Goal: Task Accomplishment & Management: Use online tool/utility

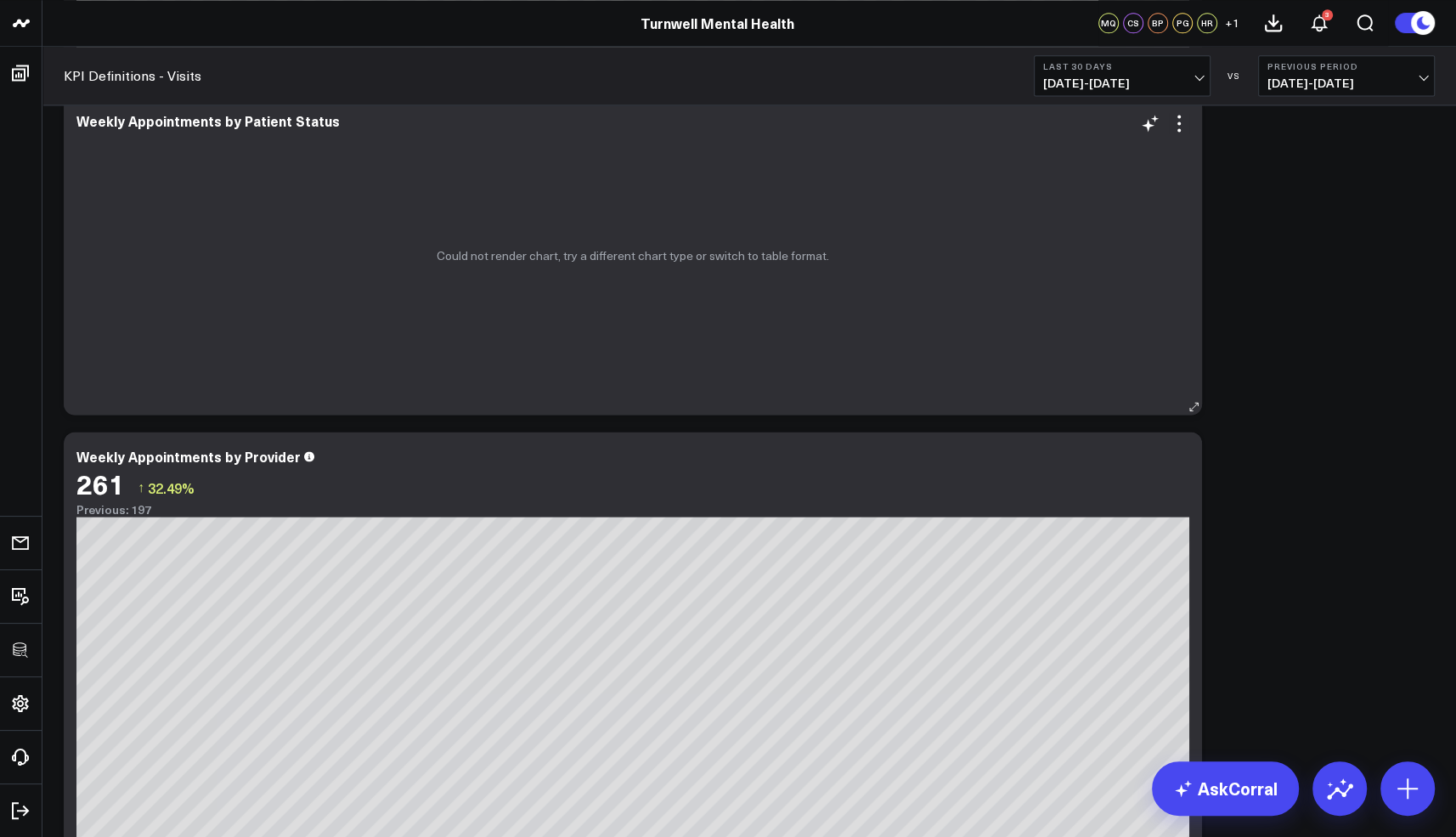
scroll to position [1962, 0]
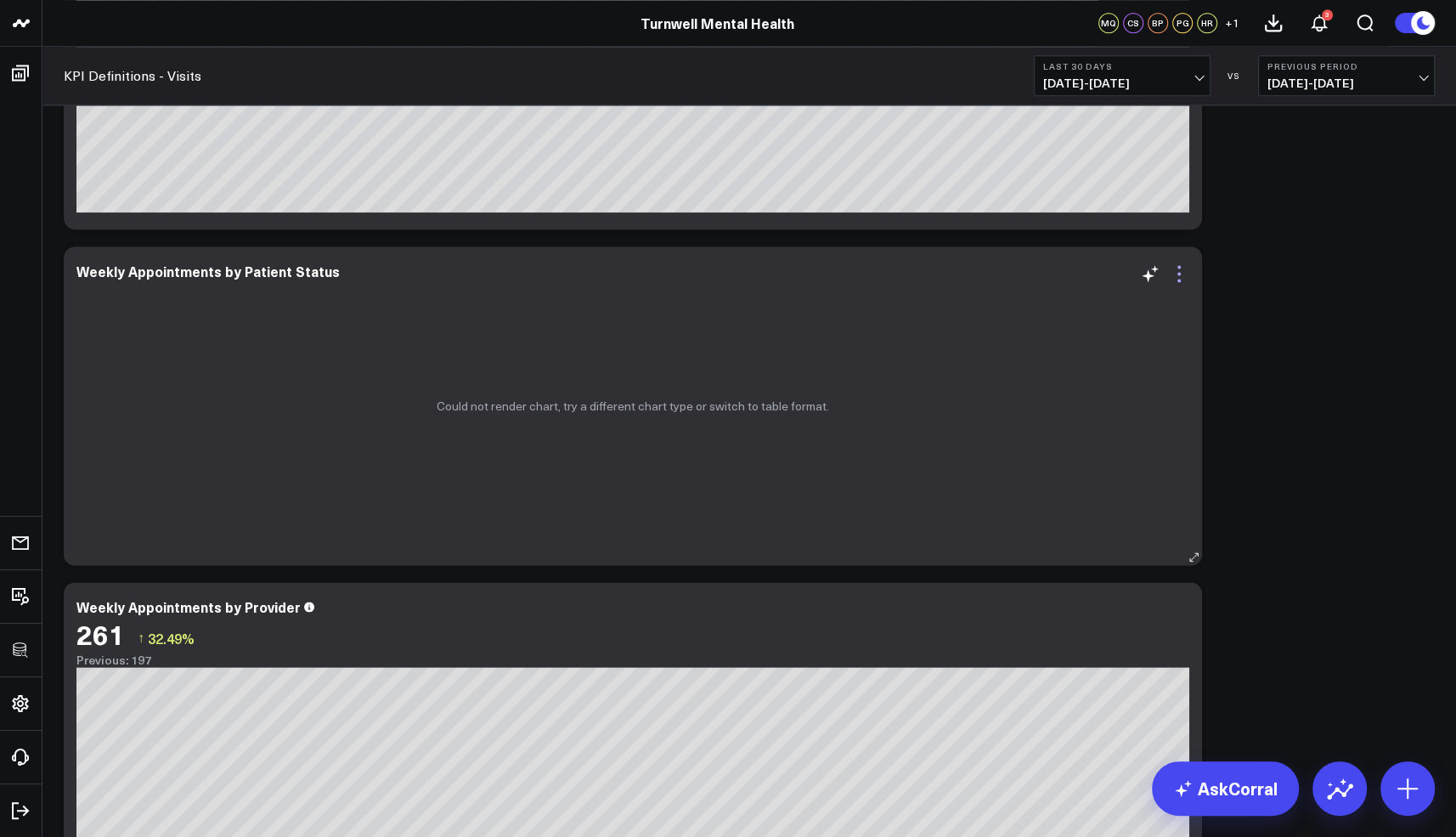
click at [1180, 280] on icon at bounding box center [1178, 280] width 3 height 3
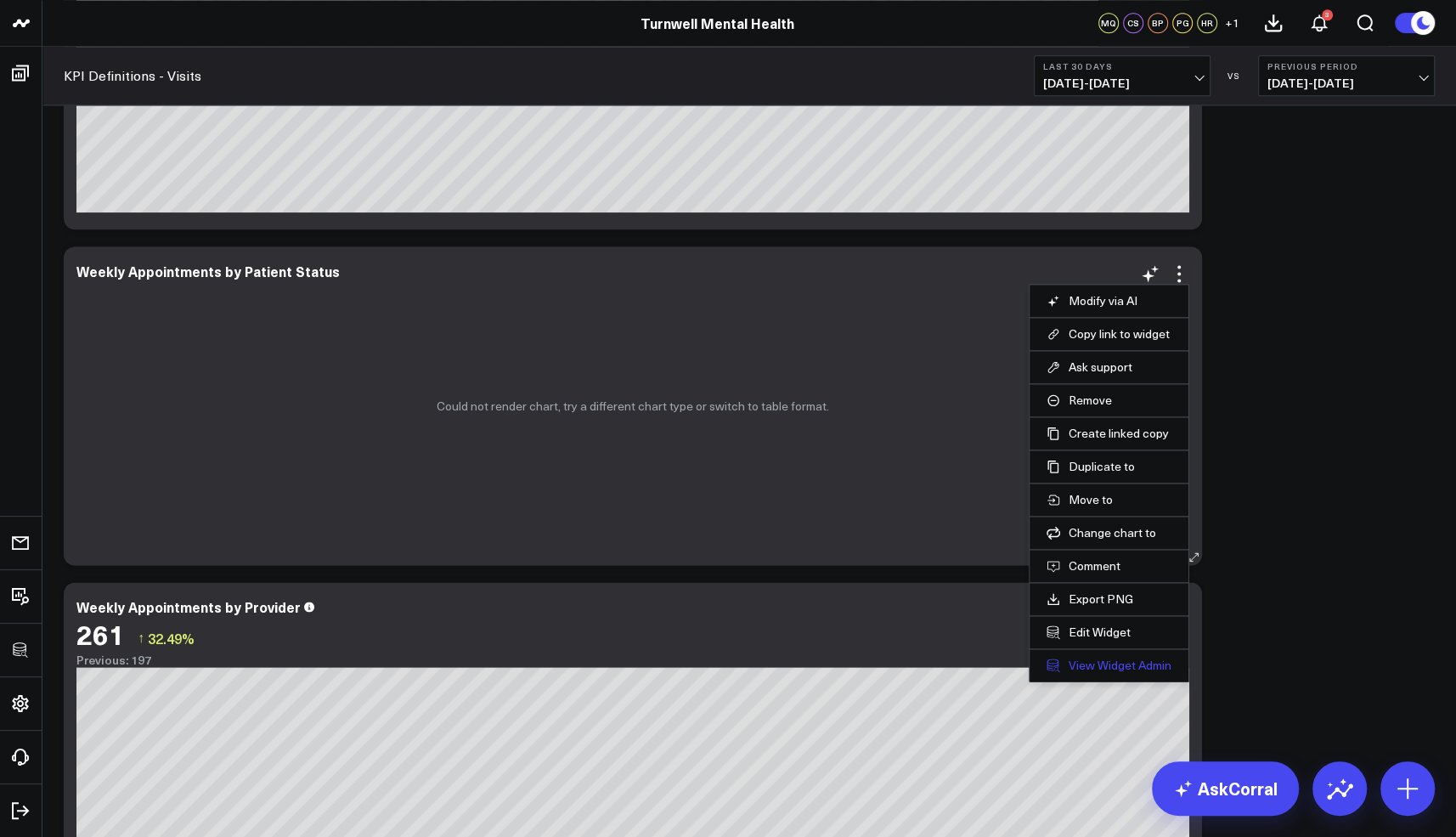
click at [1105, 658] on link "View Widget Admin" at bounding box center [1109, 665] width 125 height 15
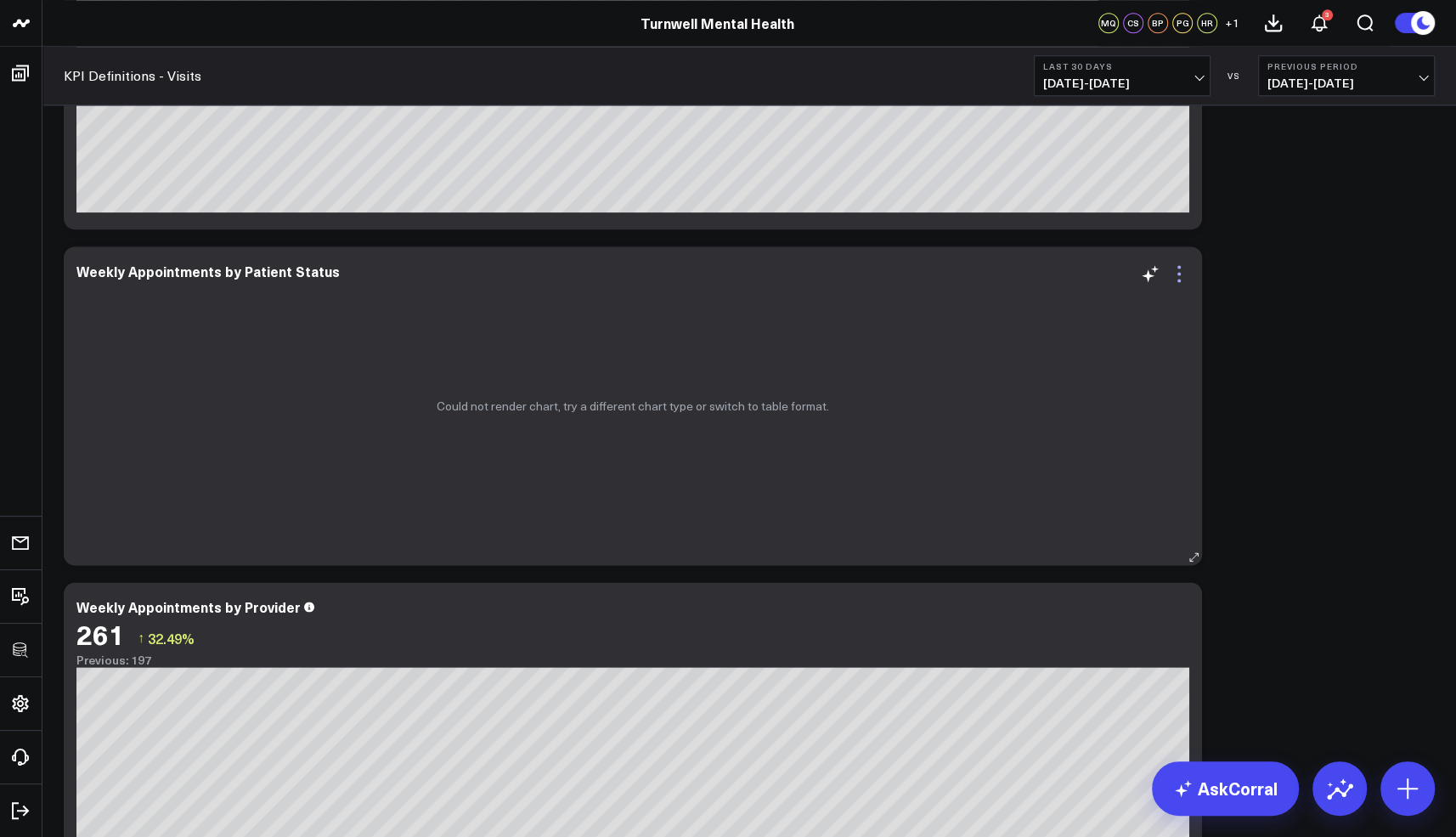
click at [1180, 280] on icon at bounding box center [1178, 280] width 3 height 3
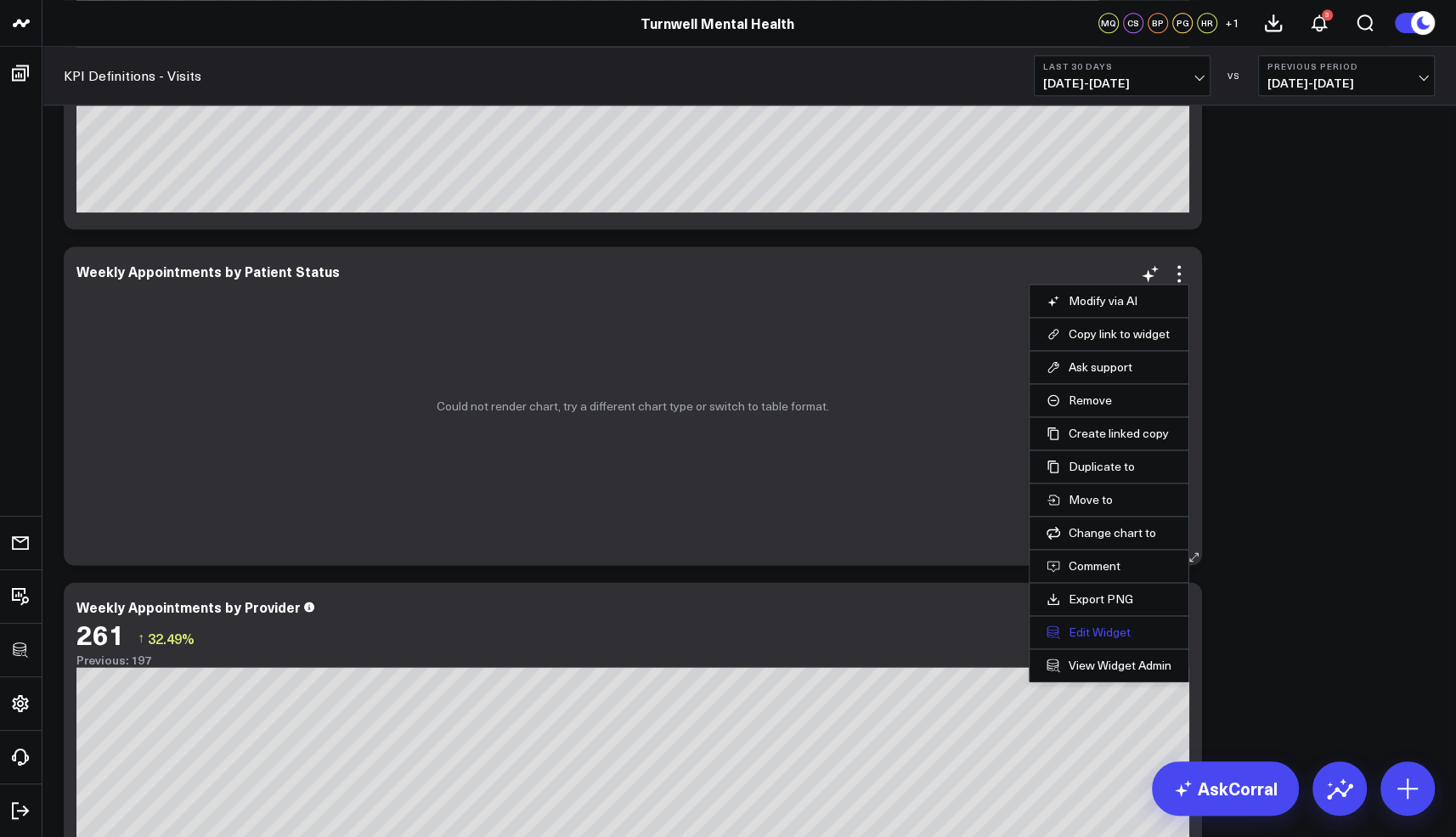
click at [1096, 628] on button "Edit Widget" at bounding box center [1109, 631] width 125 height 15
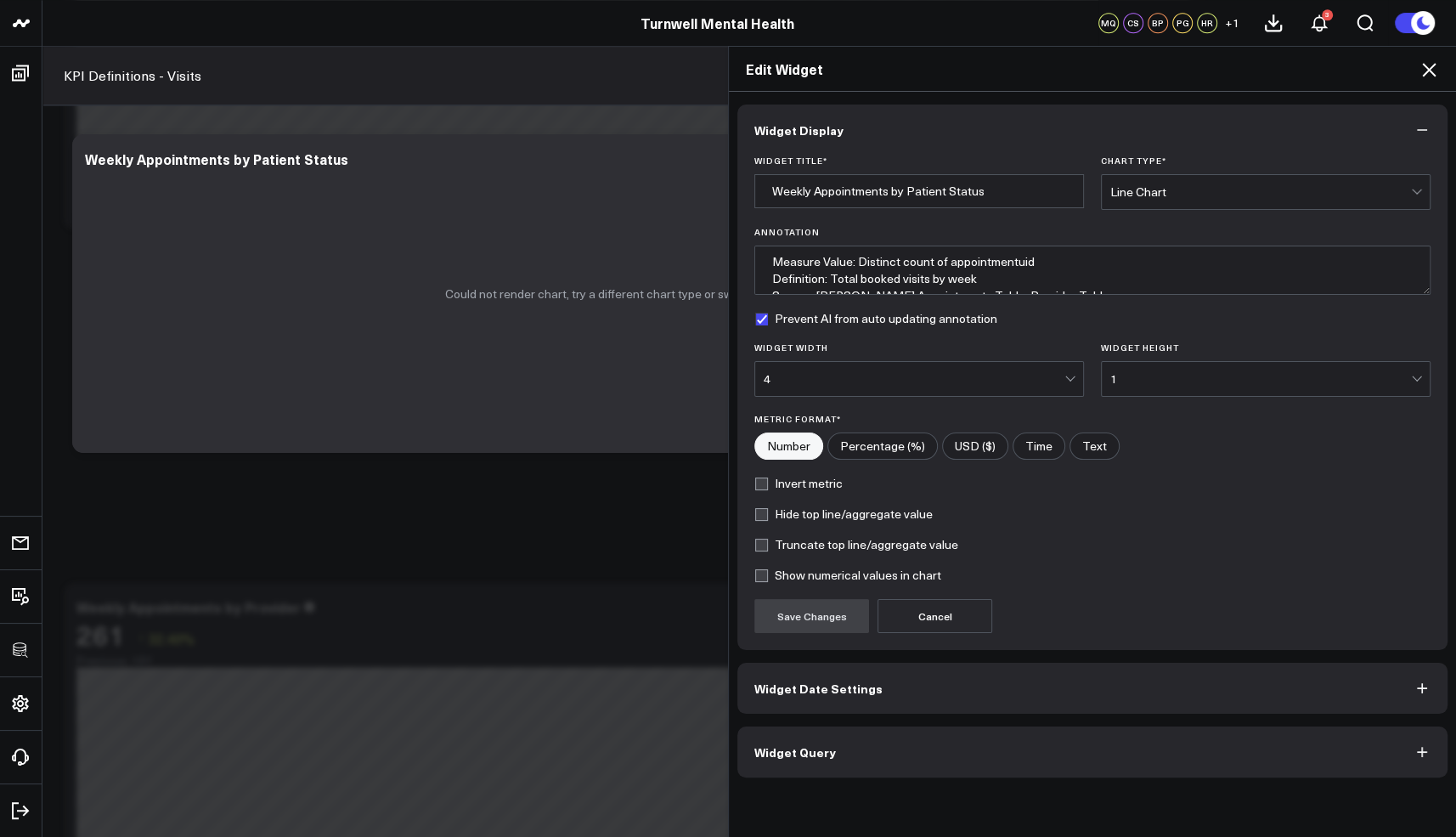
scroll to position [2227, 0]
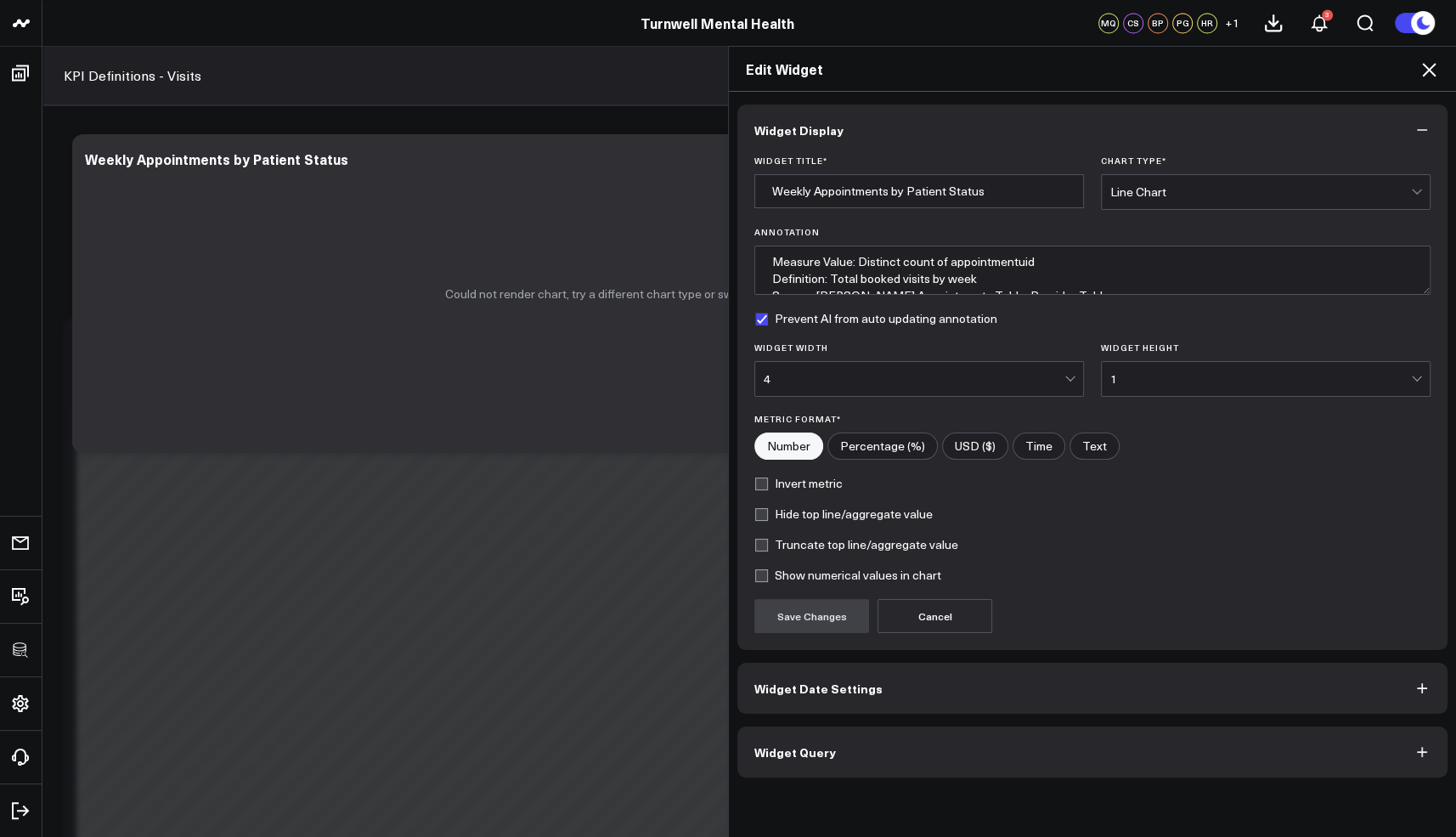
click at [900, 737] on button "Widget Query" at bounding box center [1092, 752] width 710 height 51
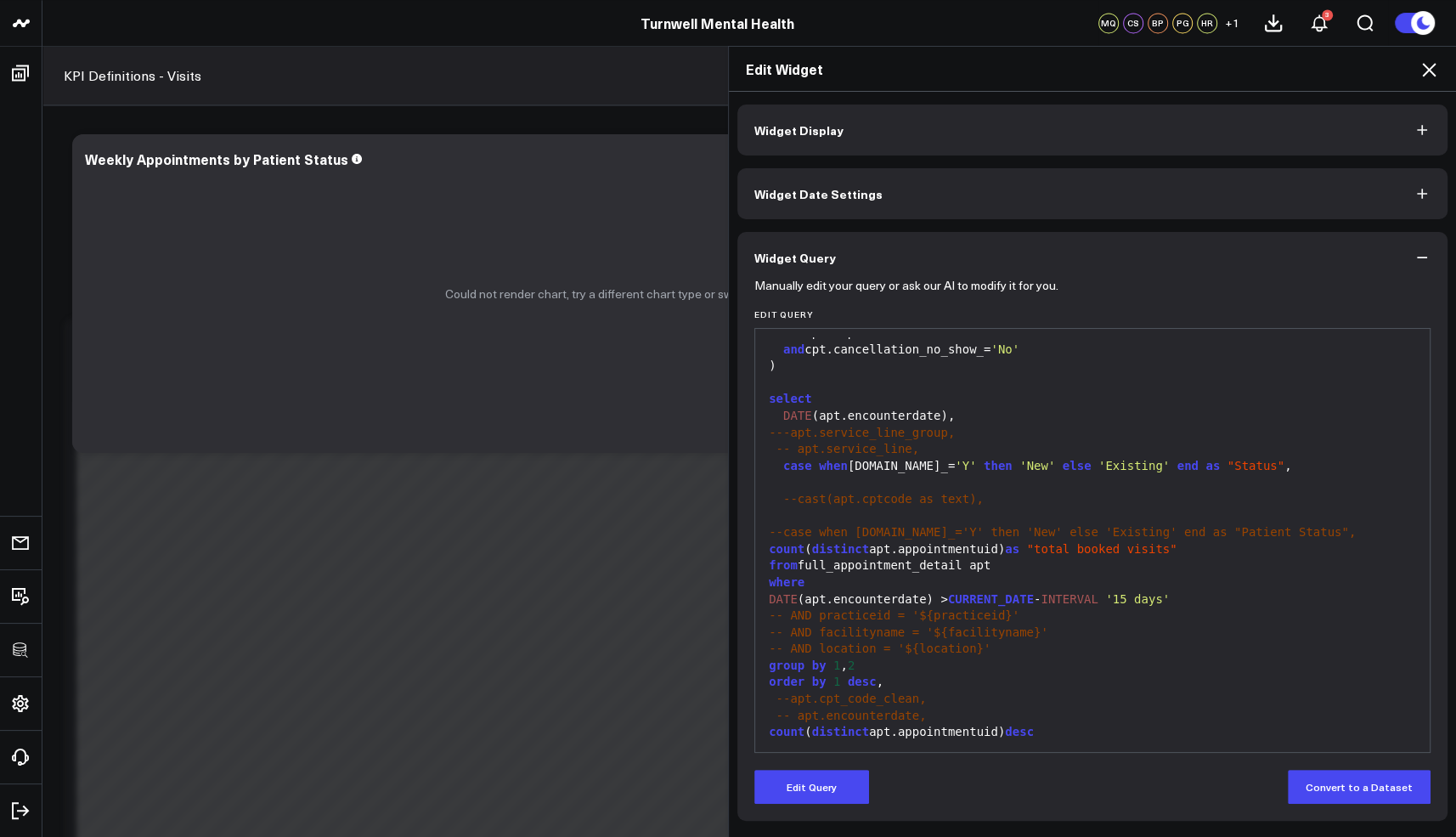
scroll to position [0, 0]
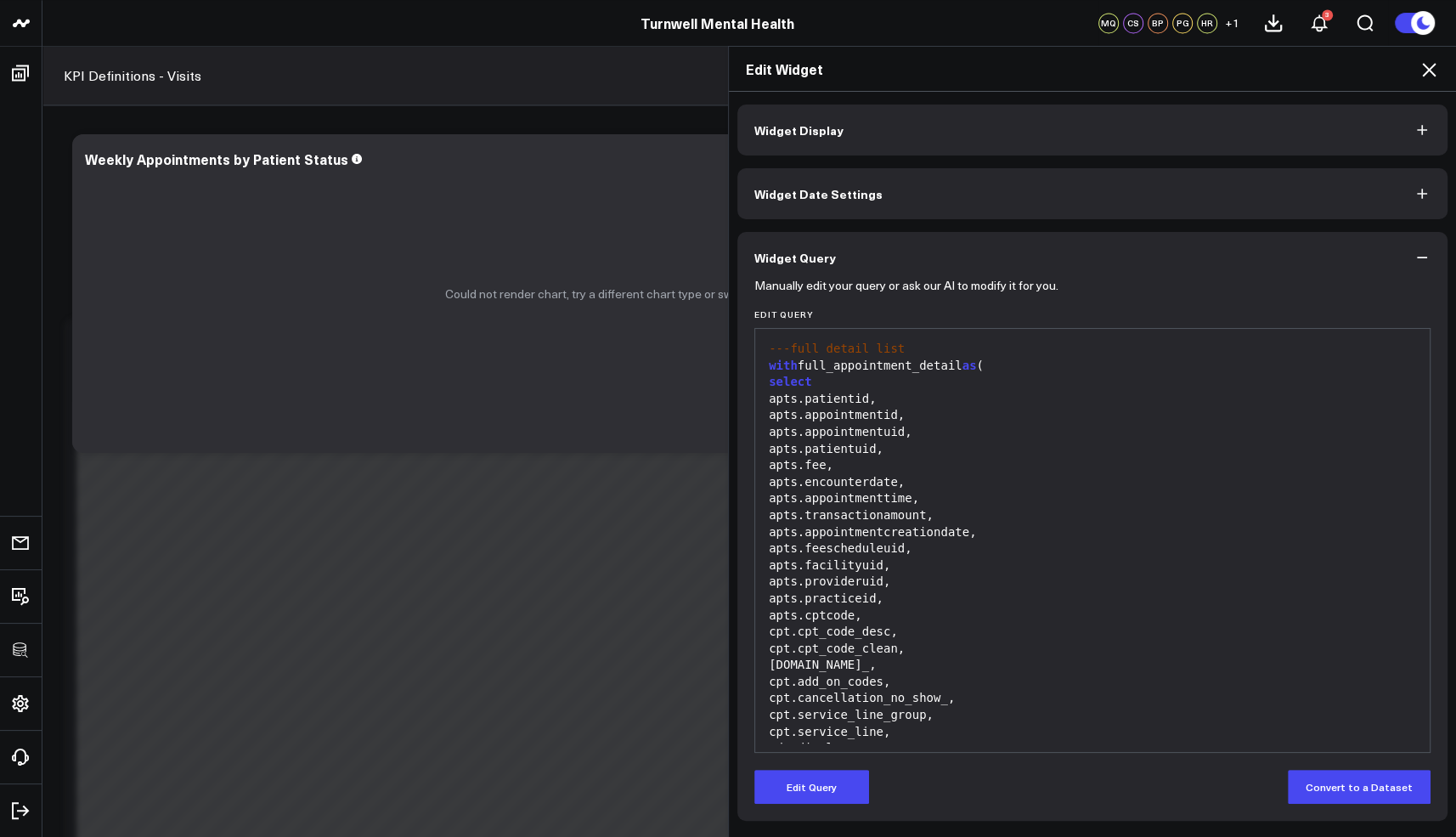
click at [1429, 59] on icon at bounding box center [1428, 69] width 21 height 21
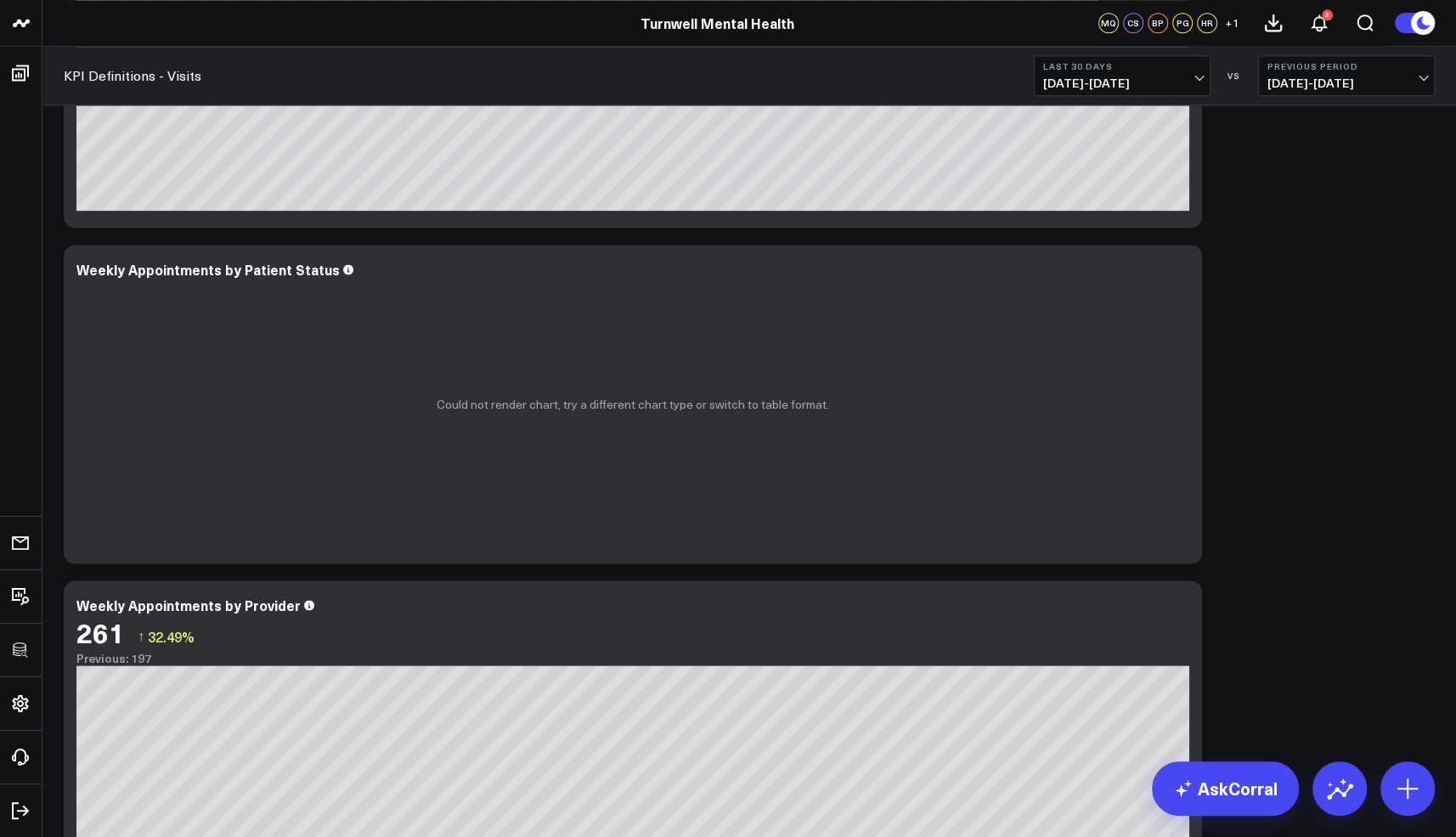
scroll to position [1937, 0]
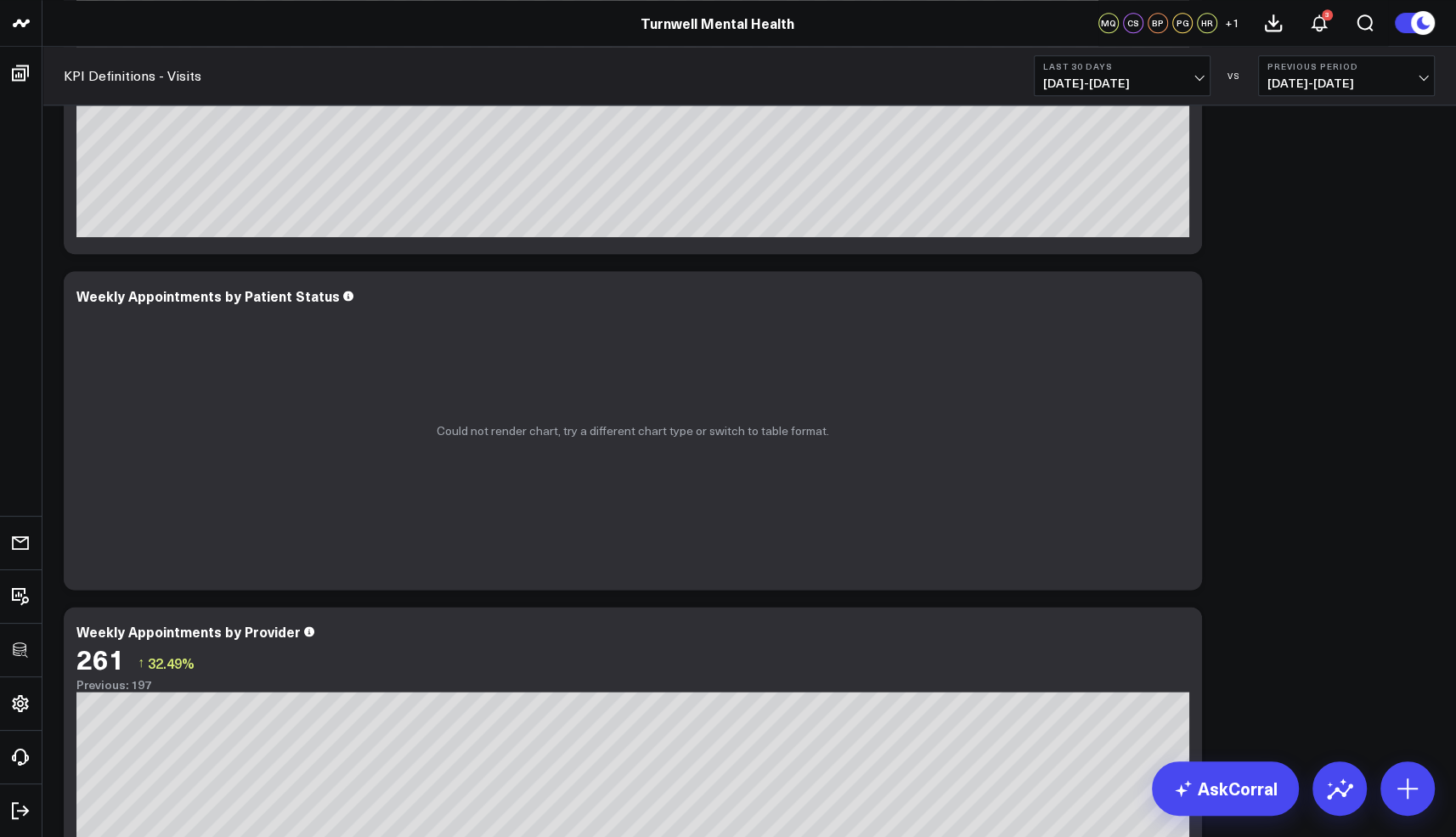
click at [1375, 354] on div "Modify via AI Copy link to widget Ask support Remove Create linked copy Executi…" at bounding box center [749, 95] width 1388 height 3692
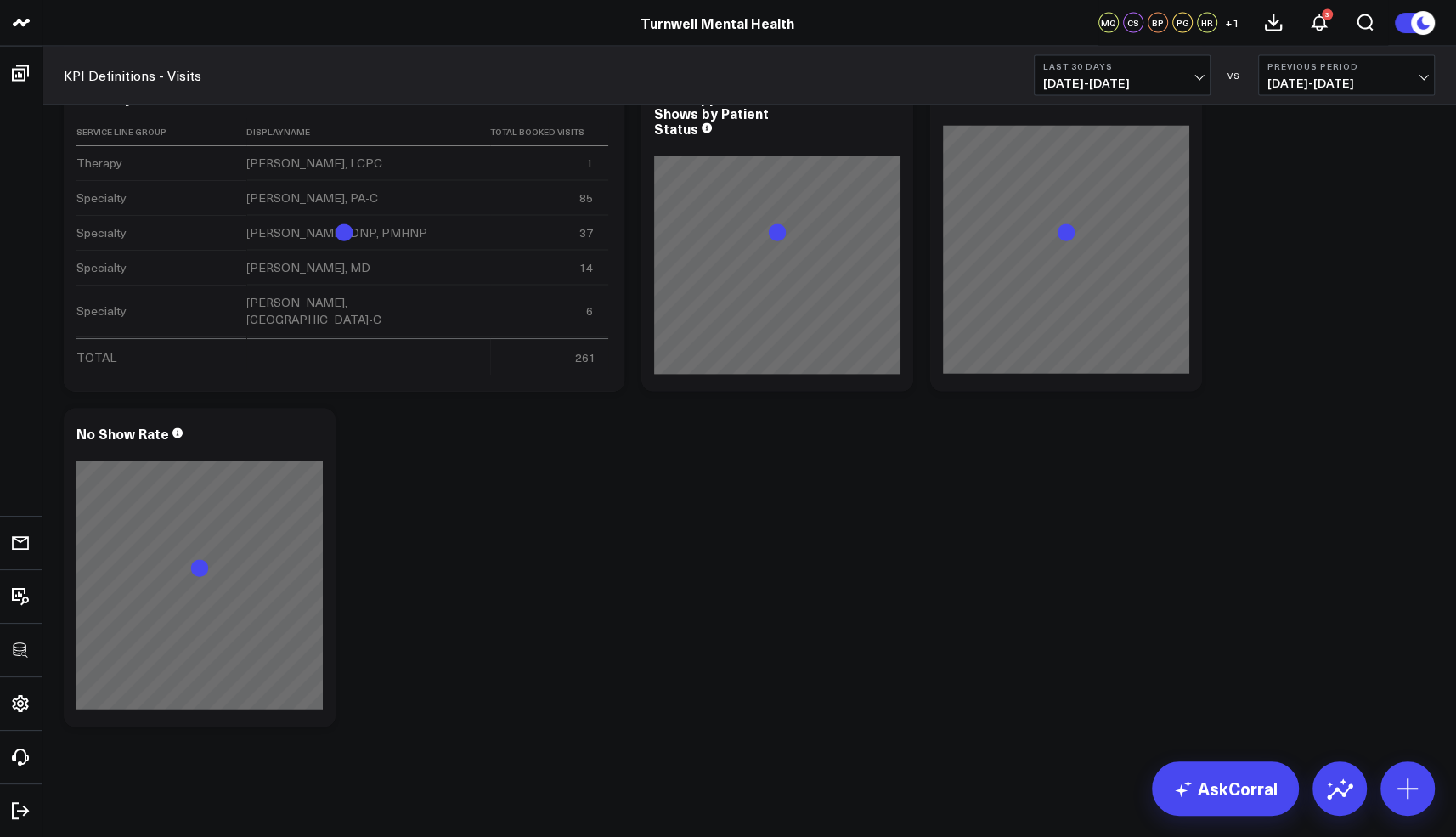
scroll to position [3089, 0]
